Goal: Information Seeking & Learning: Check status

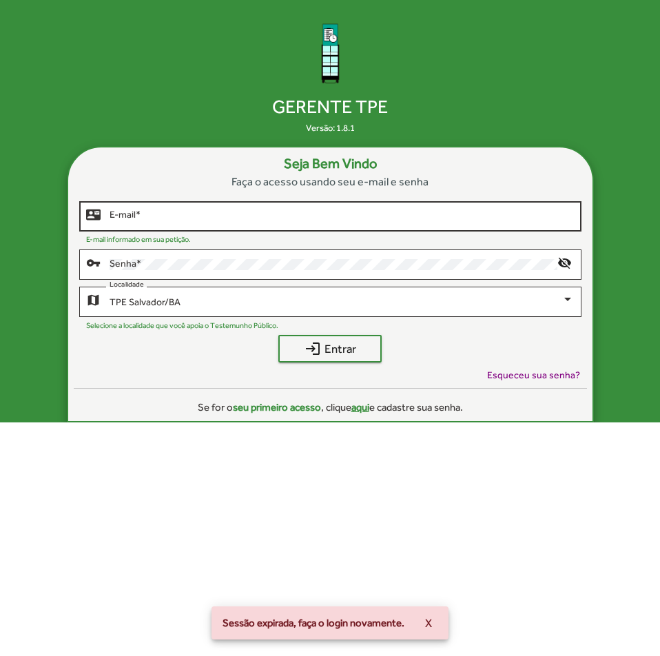
click at [327, 216] on input "E-mail *" at bounding box center [342, 216] width 464 height 11
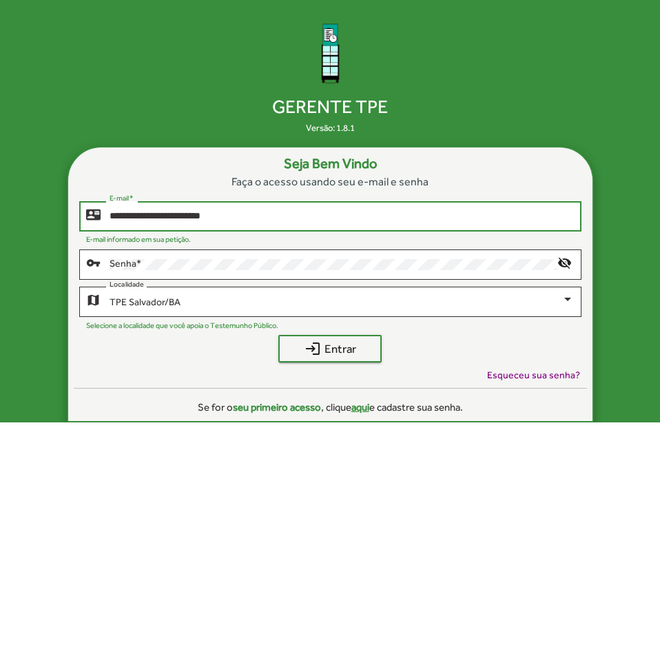
type input "**********"
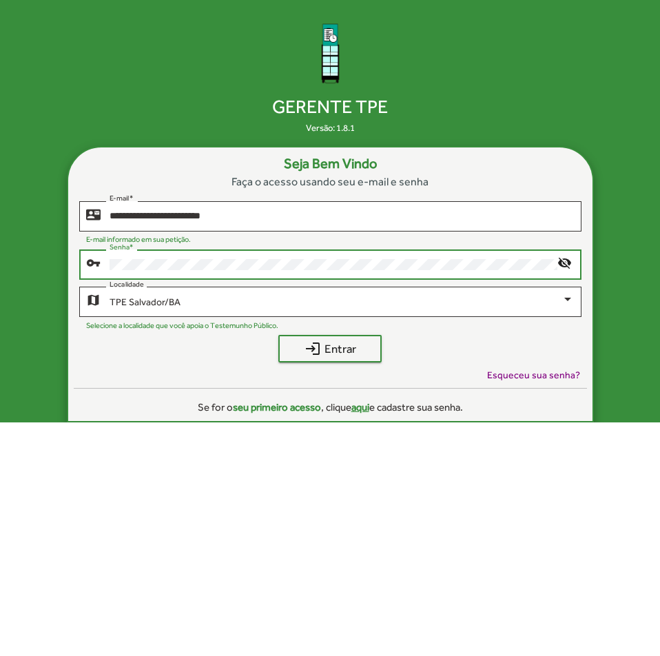
click at [278, 335] on button "login Entrar" at bounding box center [329, 349] width 103 height 28
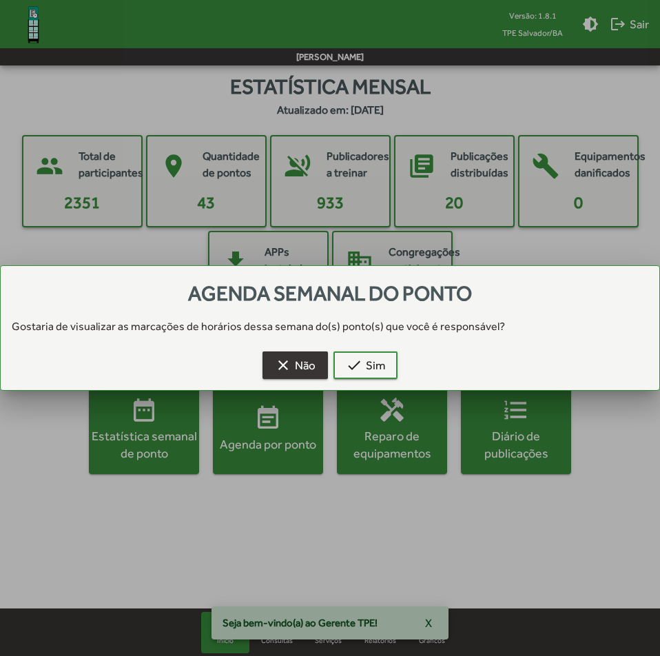
click at [309, 362] on span "clear Não" at bounding box center [295, 365] width 41 height 25
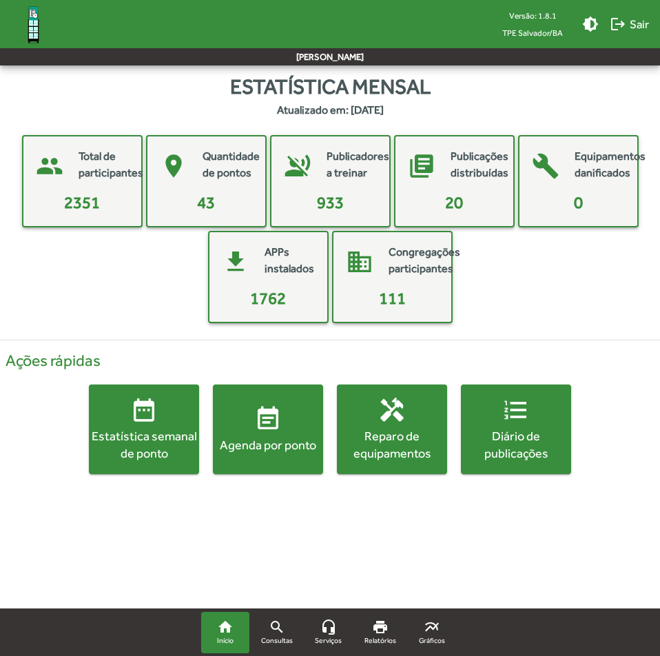
drag, startPoint x: 424, startPoint y: 285, endPoint x: 287, endPoint y: 298, distance: 137.7
click at [357, 291] on mat-card "domain Congregações participantes 111" at bounding box center [392, 277] width 121 height 92
click at [251, 433] on span "event_note Agenda por ponto" at bounding box center [268, 429] width 110 height 48
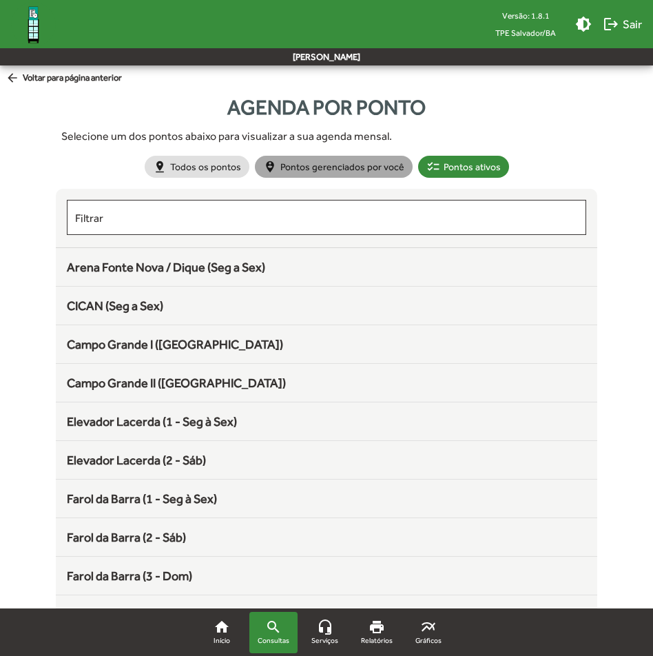
click at [339, 166] on mat-chip "person_pin_circle Pontos gerenciados por você" at bounding box center [334, 167] width 158 height 22
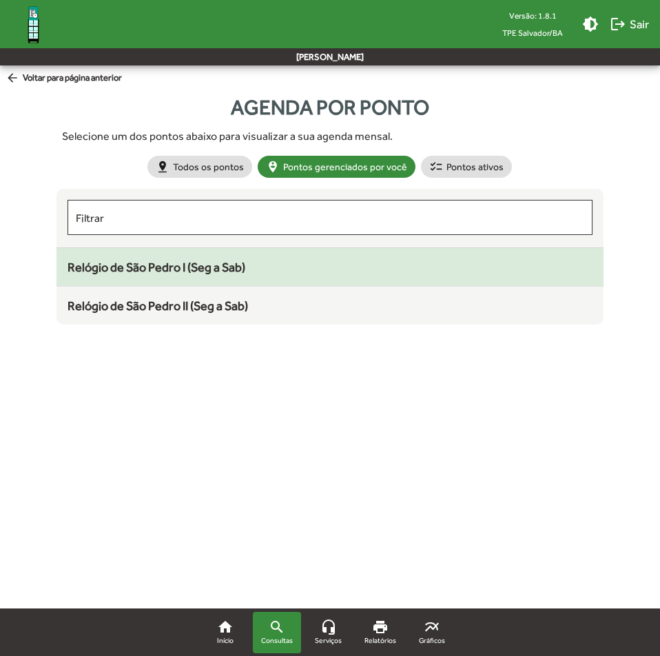
click at [251, 265] on div "Relógio de São Pedro I (Seg a Sab)" at bounding box center [330, 267] width 525 height 19
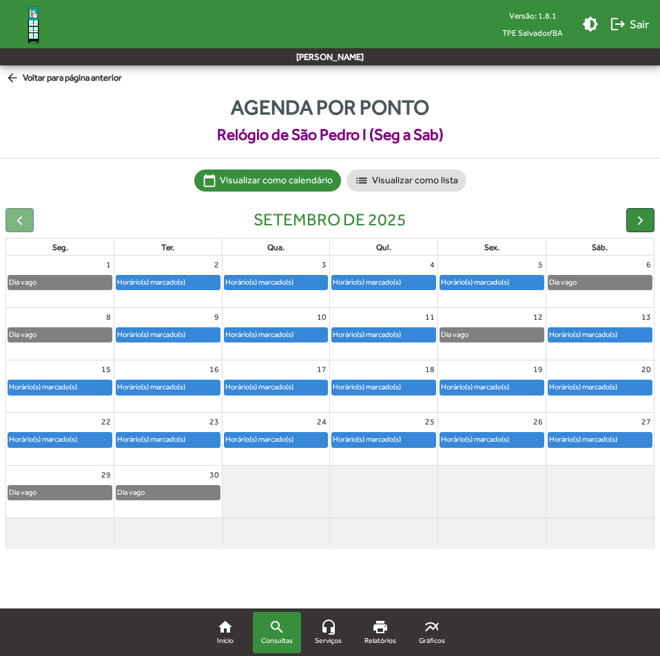
click at [165, 332] on div "Horário(s) marcado(s)" at bounding box center [151, 334] width 70 height 13
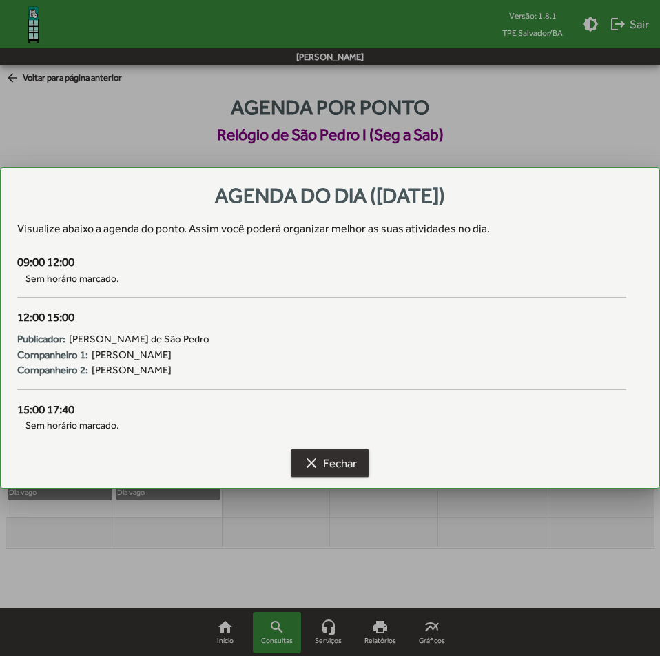
click at [347, 468] on span "clear Fechar" at bounding box center [330, 463] width 54 height 25
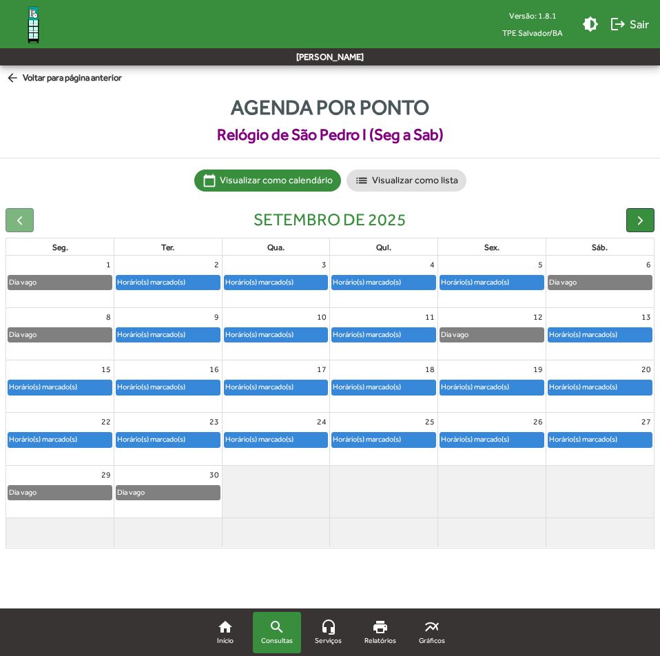
click at [271, 332] on div "Horário(s) marcado(s)" at bounding box center [260, 334] width 70 height 13
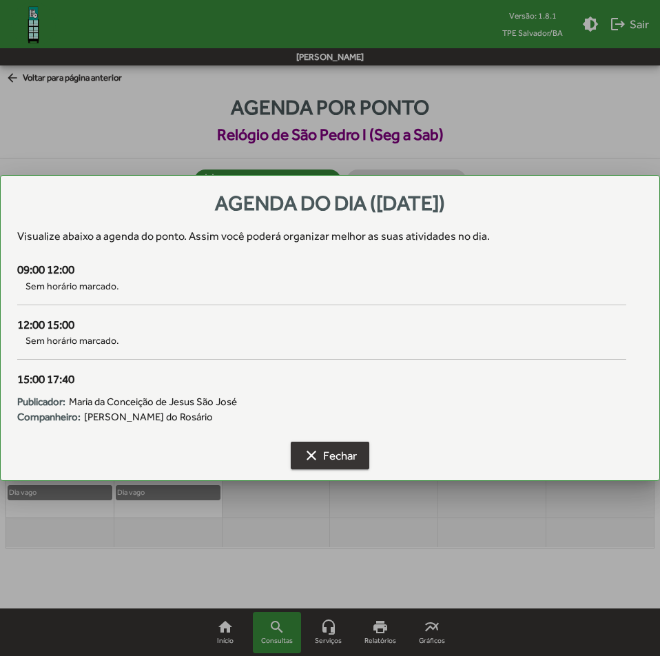
click at [327, 464] on span "clear Fechar" at bounding box center [330, 455] width 54 height 25
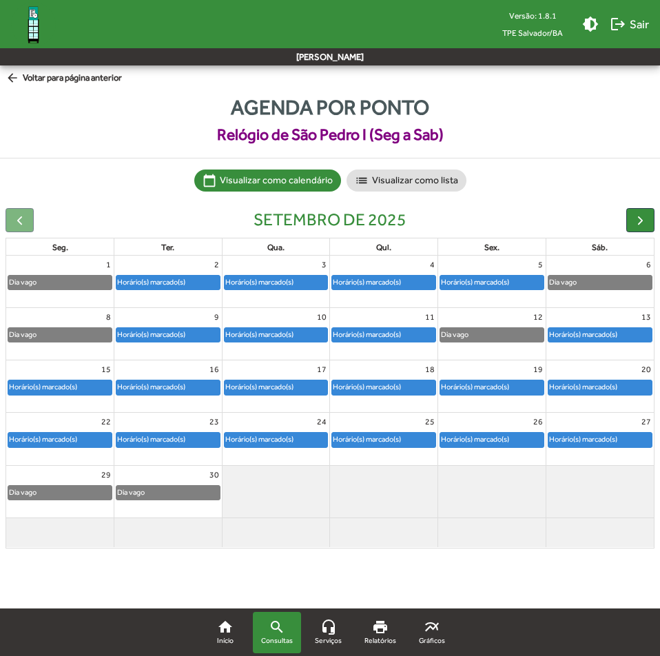
click at [351, 333] on div "Horário(s) marcado(s)" at bounding box center [367, 334] width 70 height 13
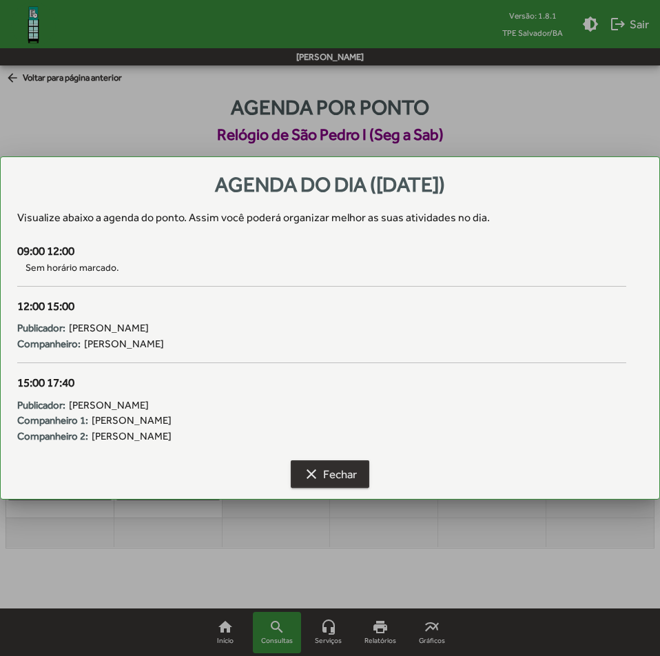
click at [309, 469] on mat-icon "clear" at bounding box center [311, 474] width 17 height 17
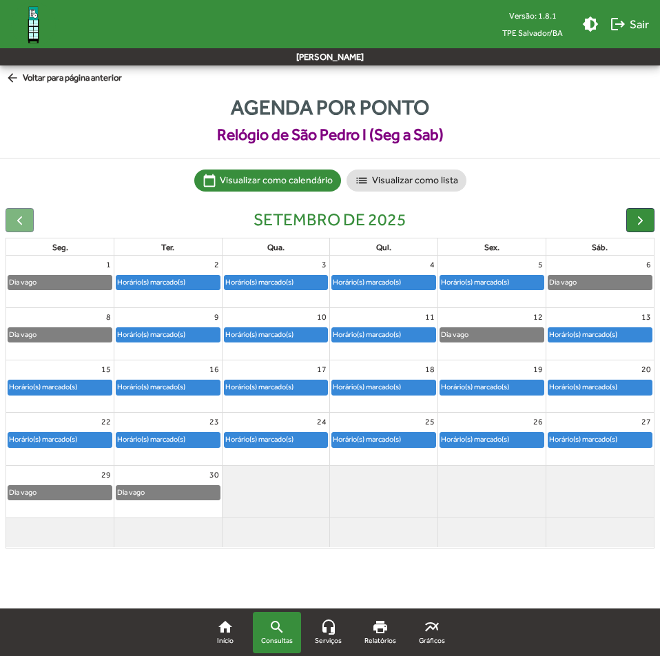
click at [637, 329] on div "Horário(s) marcado(s)" at bounding box center [599, 335] width 103 height 14
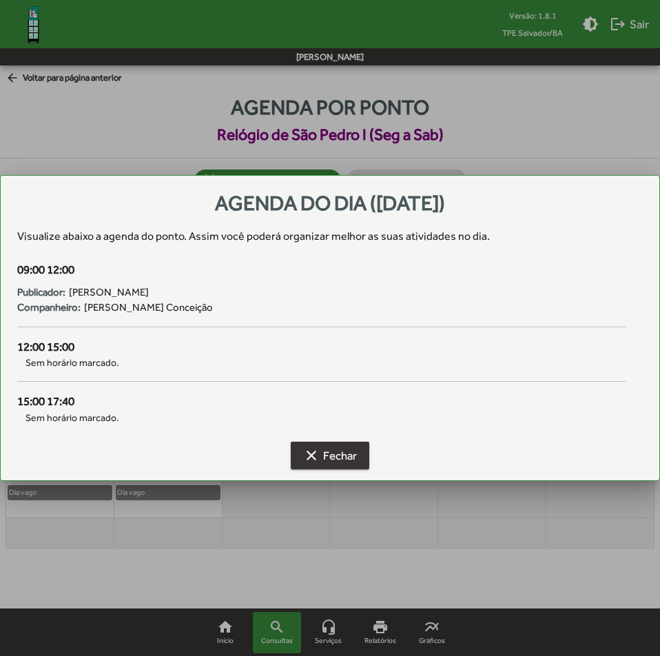
click at [344, 450] on span "clear Fechar" at bounding box center [330, 455] width 54 height 25
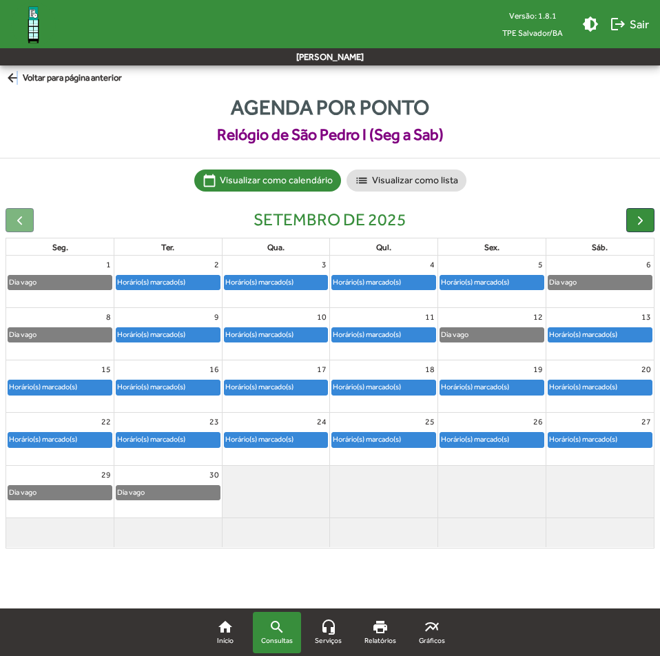
click at [17, 80] on mat-icon "arrow_back" at bounding box center [14, 78] width 17 height 15
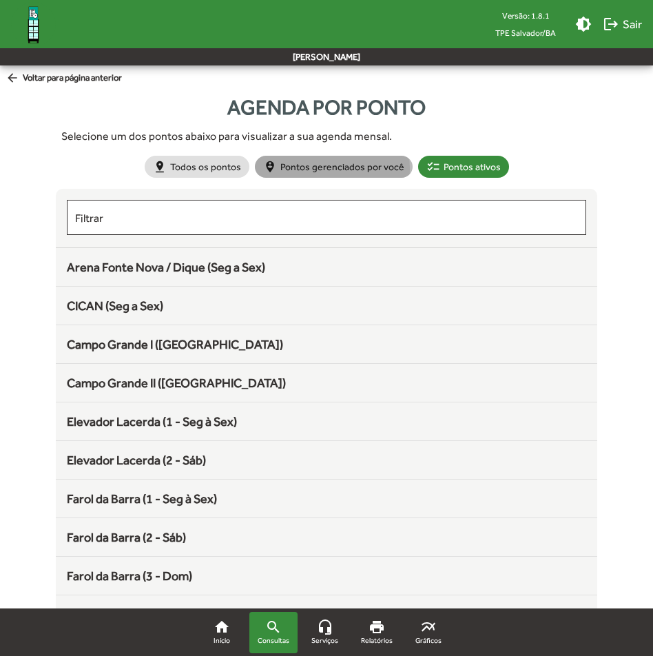
click at [318, 169] on mat-chip "person_pin_circle Pontos gerenciados por você" at bounding box center [334, 167] width 158 height 22
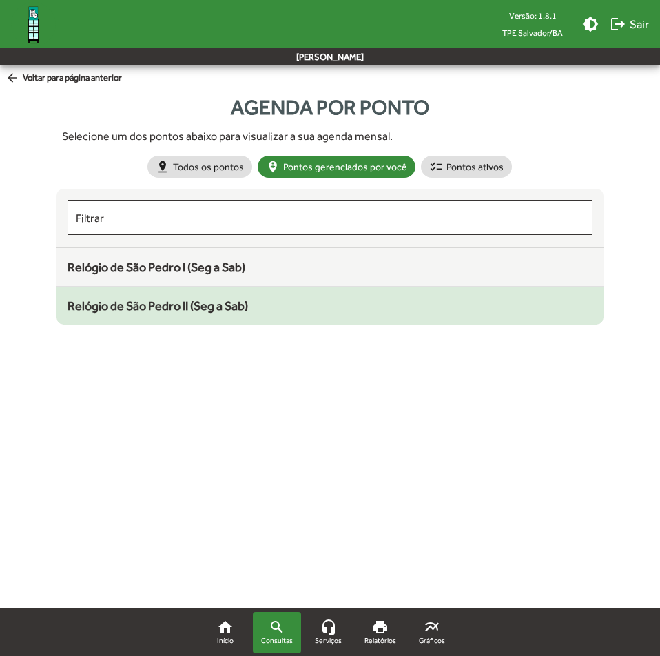
click at [170, 302] on span "Relógio de São Pedro II (Seg a Sab)" at bounding box center [158, 305] width 181 height 14
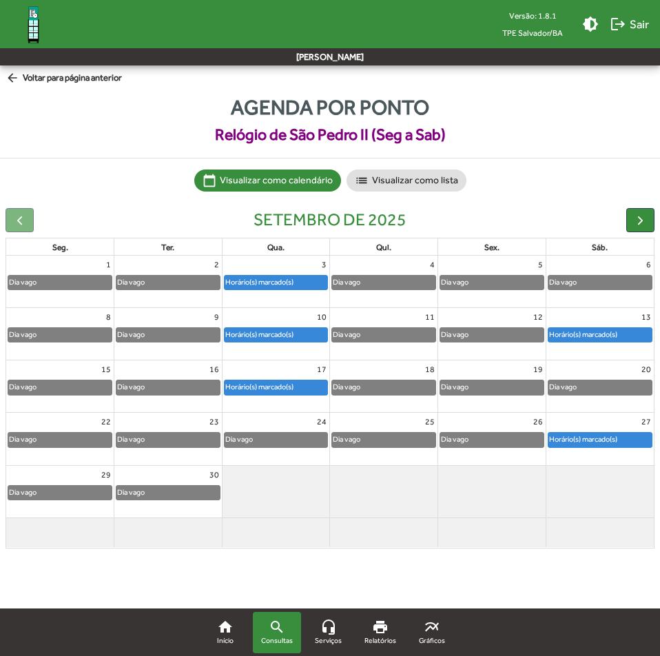
click at [263, 341] on div "Horário(s) marcado(s)" at bounding box center [276, 335] width 103 height 14
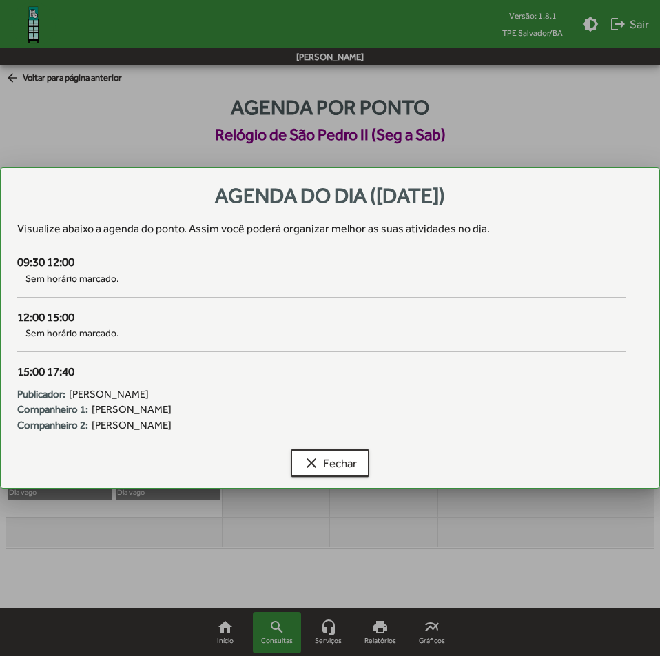
click at [379, 463] on div "clear Fechar" at bounding box center [330, 466] width 626 height 44
click at [356, 465] on span "clear Fechar" at bounding box center [330, 463] width 54 height 25
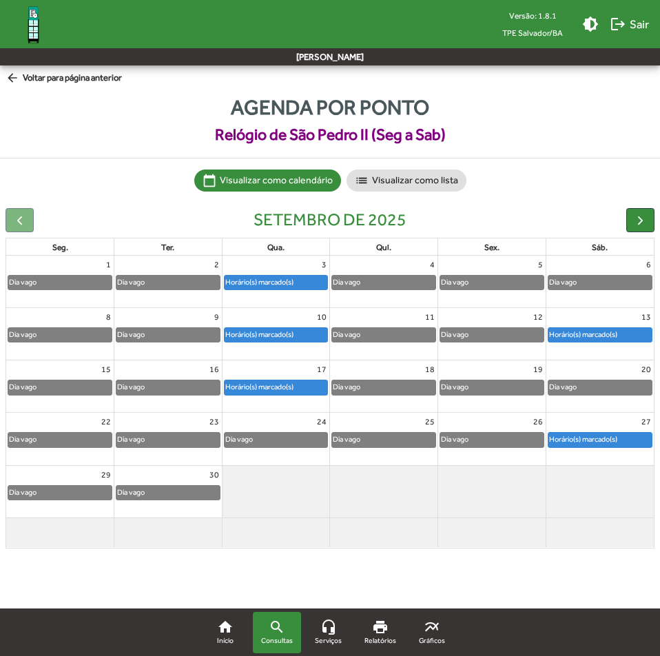
click at [597, 343] on div at bounding box center [599, 342] width 107 height 1
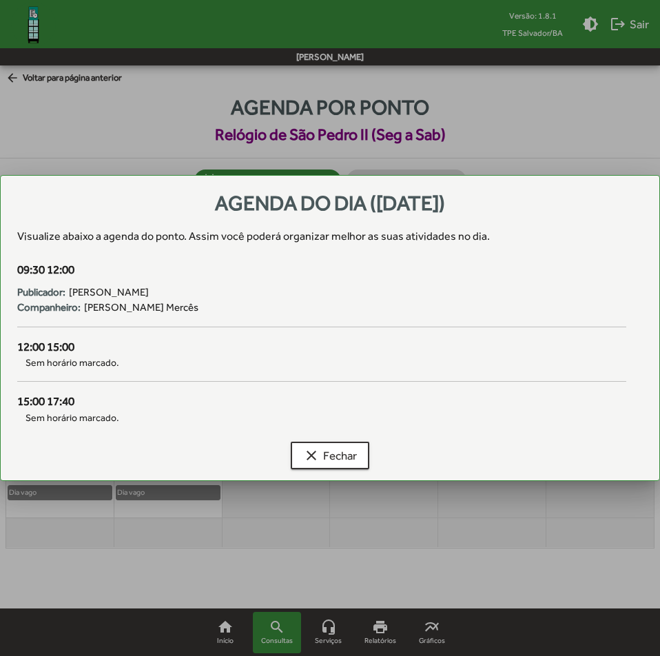
click at [597, 338] on div "12:00 15:00" at bounding box center [321, 347] width 609 height 18
click at [328, 446] on span "clear Fechar" at bounding box center [330, 455] width 54 height 25
